Goal: Transaction & Acquisition: Obtain resource

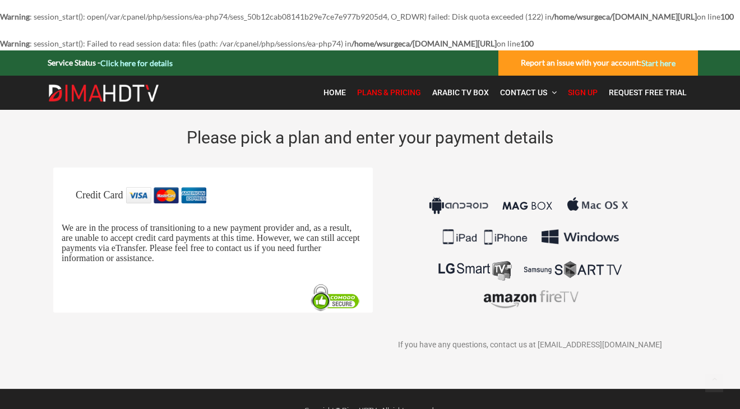
scroll to position [4, 0]
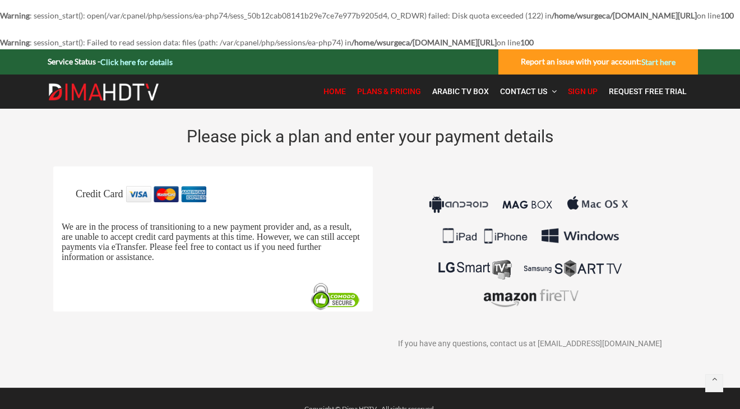
click at [345, 96] on span "Home" at bounding box center [335, 91] width 22 height 9
click at [335, 96] on span "Home" at bounding box center [335, 91] width 22 height 9
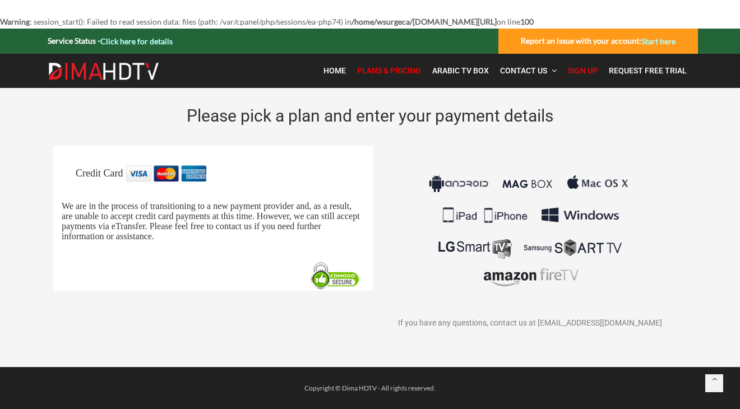
scroll to position [38, 0]
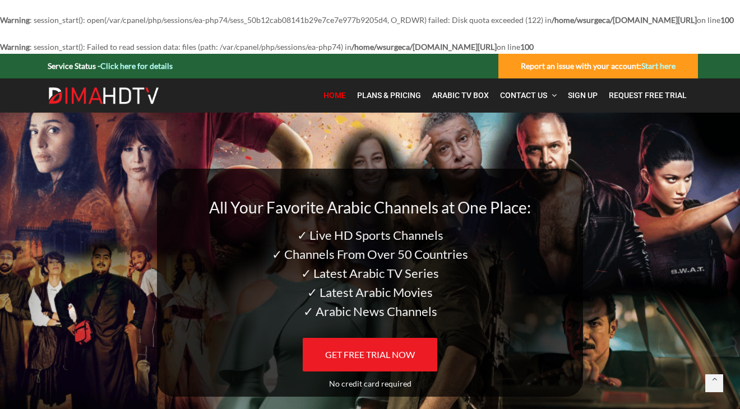
click at [497, 52] on b "/home/wsurgeca/[DOMAIN_NAME][URL]" at bounding box center [424, 47] width 145 height 10
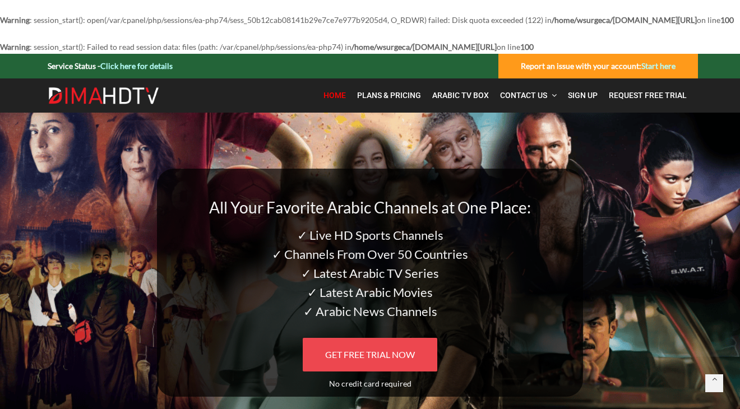
click at [377, 360] on span "GET FREE TRIAL NOW" at bounding box center [370, 354] width 90 height 11
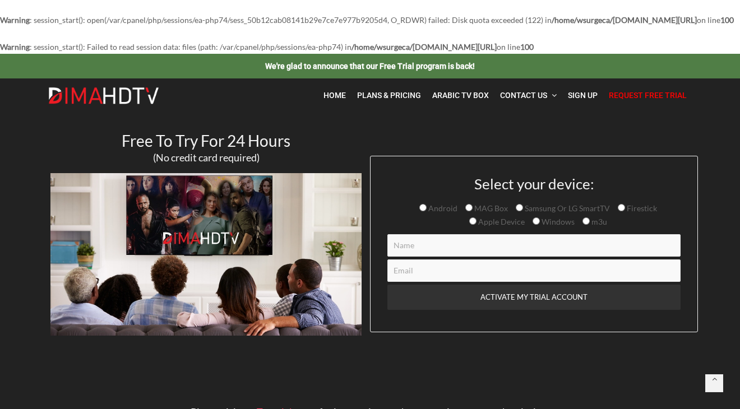
click at [485, 257] on input "Contact form" at bounding box center [534, 245] width 293 height 22
type input "castlevision"
click at [482, 282] on input "Contact form" at bounding box center [534, 271] width 293 height 22
type input "castlevision@proton.me"
click at [420, 220] on span "Android MAG Box Samsung Or LG SmartTV Firestick Apple Device Windows m3u" at bounding box center [535, 215] width 246 height 23
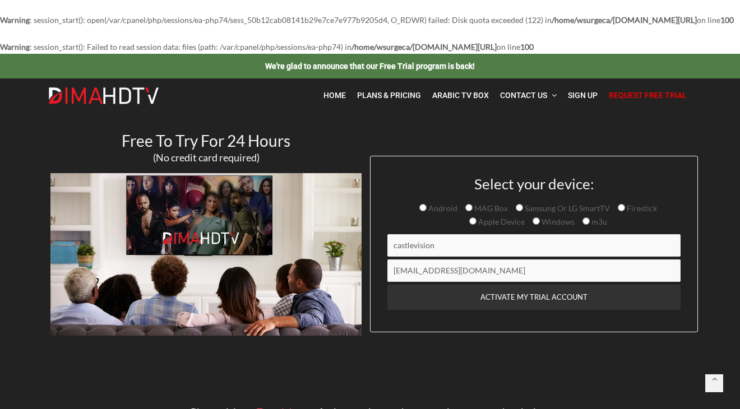
click at [424, 211] on input "Android" at bounding box center [423, 207] width 7 height 7
radio input "true"
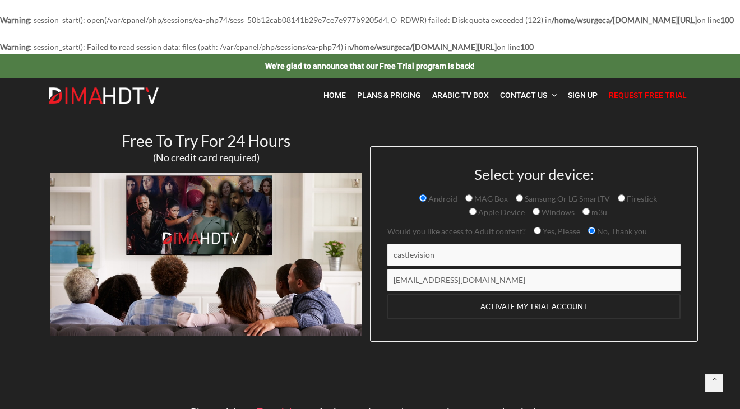
click at [501, 320] on input "ACTIVATE MY TRIAL ACCOUNT" at bounding box center [534, 306] width 293 height 25
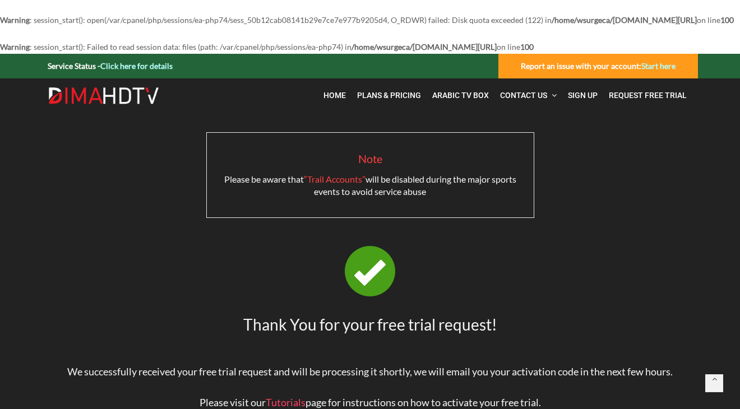
click at [500, 317] on div "Note Please be aware that “Trail Accounts” will be disabled during the major sp…" at bounding box center [369, 308] width 639 height 353
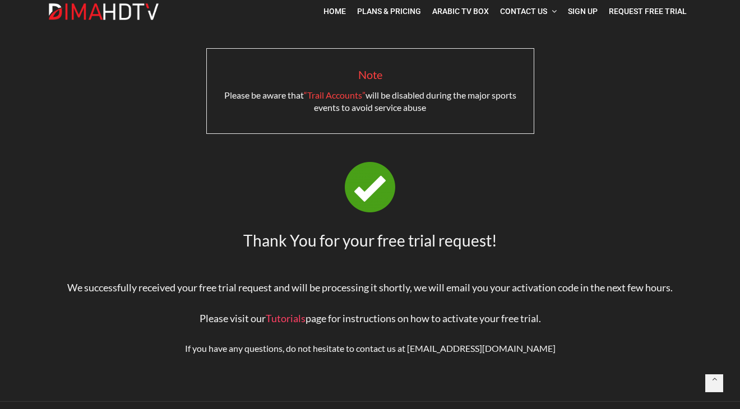
scroll to position [85, 0]
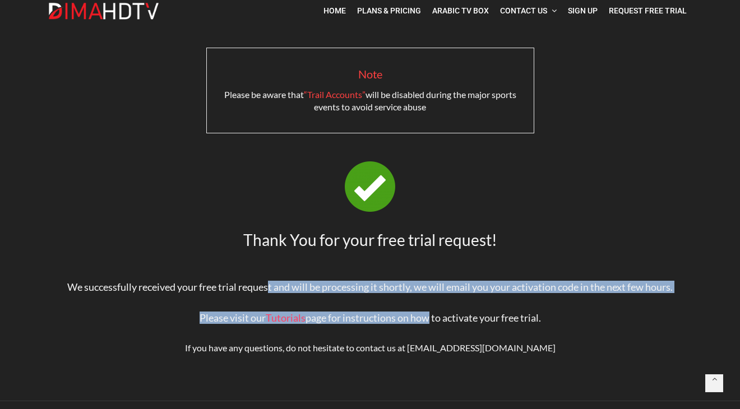
drag, startPoint x: 269, startPoint y: 305, endPoint x: 424, endPoint y: 306, distance: 154.8
click at [424, 306] on div "Note Please be aware that “Trail Accounts” will be disabled during the major sp…" at bounding box center [369, 224] width 639 height 353
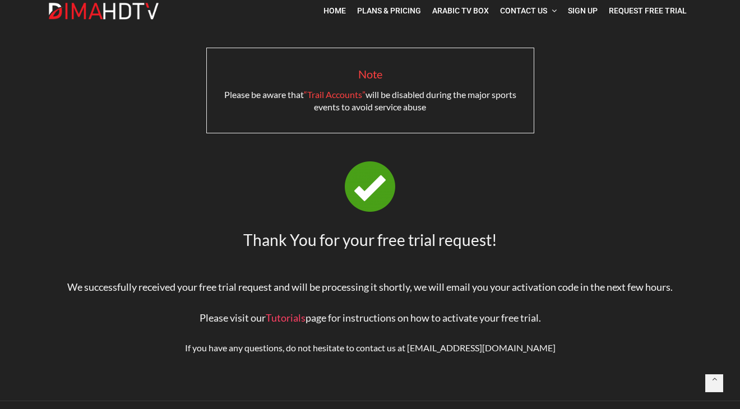
click at [469, 317] on div "Note Please be aware that “Trail Accounts” will be disabled during the major sp…" at bounding box center [369, 224] width 639 height 353
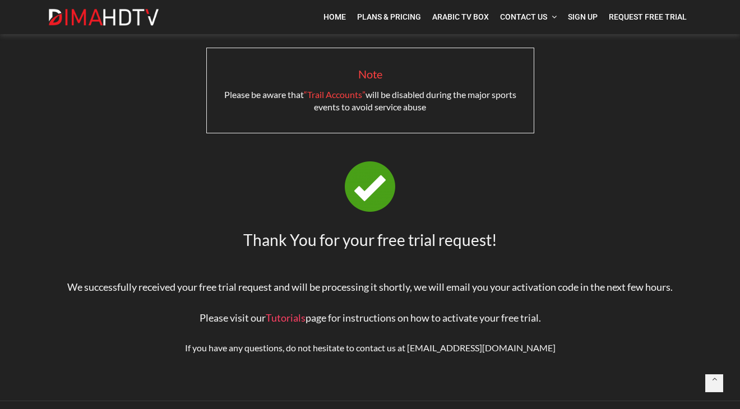
scroll to position [132, 0]
